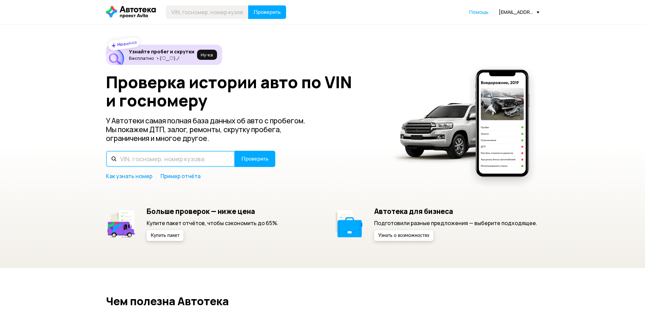
click at [209, 158] on input "text" at bounding box center [170, 159] width 129 height 16
paste input "[US_VEHICLE_IDENTIFICATION_NUMBER]"
type input "[US_VEHICLE_IDENTIFICATION_NUMBER]"
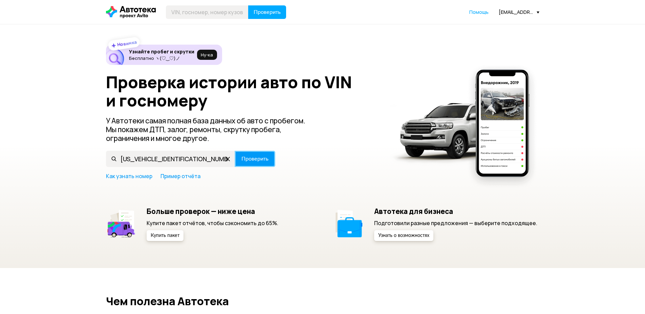
click at [259, 159] on span "Проверить" at bounding box center [254, 158] width 27 height 5
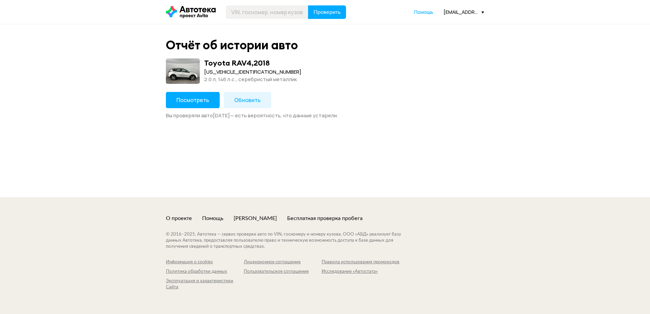
click at [199, 99] on span "Посмотреть" at bounding box center [192, 99] width 33 height 7
